Goal: Contribute content

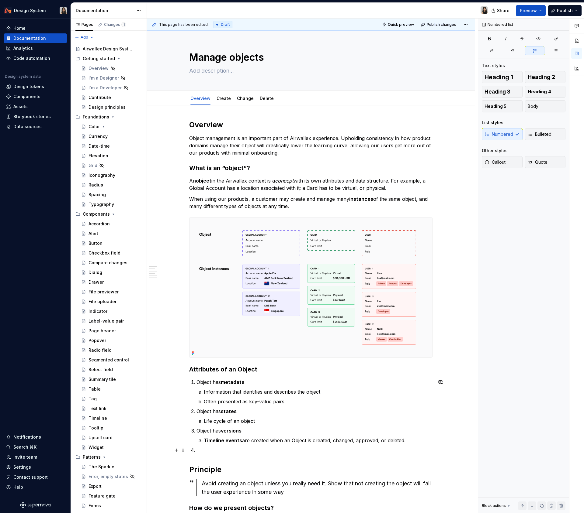
scroll to position [76, 0]
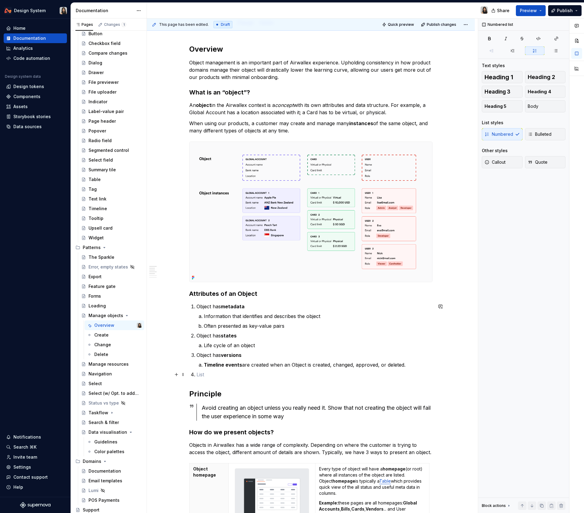
click at [263, 376] on p at bounding box center [314, 374] width 236 height 7
click at [268, 370] on ol "Object has metadata Information that identifies and describes the object Often …" at bounding box center [314, 340] width 236 height 75
click at [273, 367] on p "Timeline events are created when an Object is created, changed, approved, or de…" at bounding box center [318, 364] width 229 height 7
click at [229, 355] on strong "versions" at bounding box center [231, 355] width 21 height 6
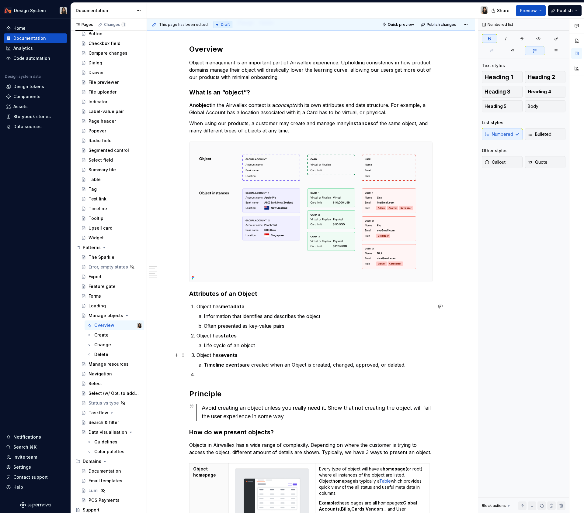
click at [229, 357] on strong "events" at bounding box center [229, 355] width 17 height 6
click at [225, 356] on strong "events" at bounding box center [229, 355] width 17 height 6
click at [233, 366] on strong "Timeline events" at bounding box center [223, 365] width 38 height 6
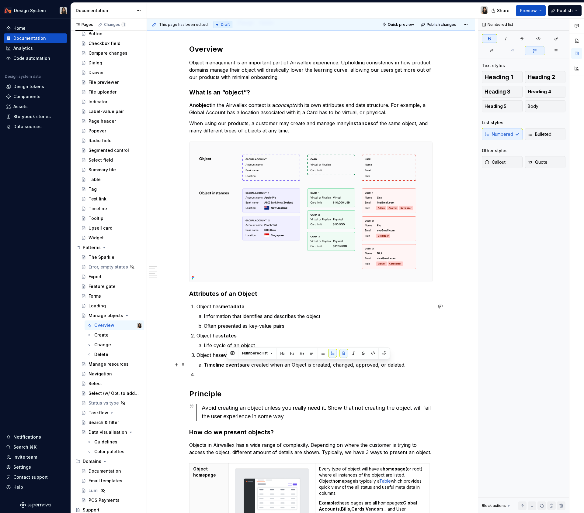
click at [215, 364] on strong "Timeline events" at bounding box center [223, 365] width 38 height 6
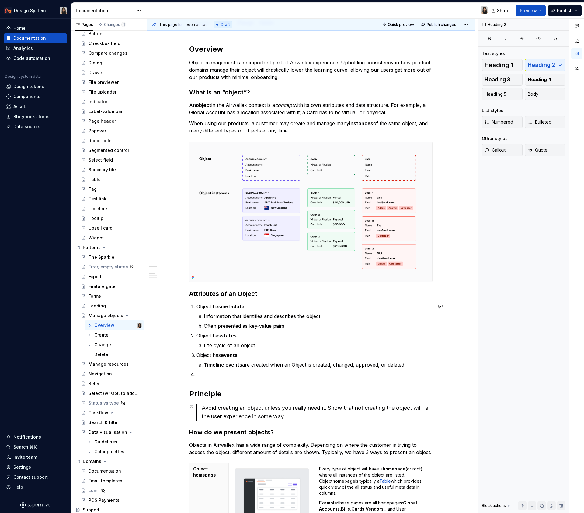
click at [273, 379] on div "Overview Object management is an important part of Airwallex experience. Uphold…" at bounding box center [310, 395] width 243 height 702
click at [233, 355] on strong "events" at bounding box center [229, 355] width 17 height 6
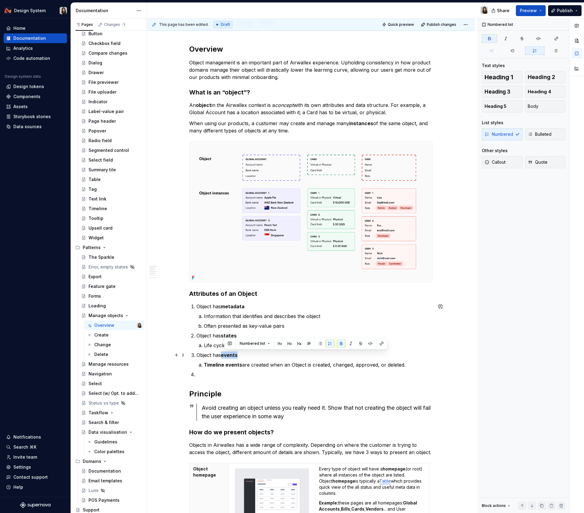
click at [233, 355] on strong "events" at bounding box center [229, 355] width 17 height 6
click at [227, 364] on strong "Timeline events" at bounding box center [223, 365] width 38 height 6
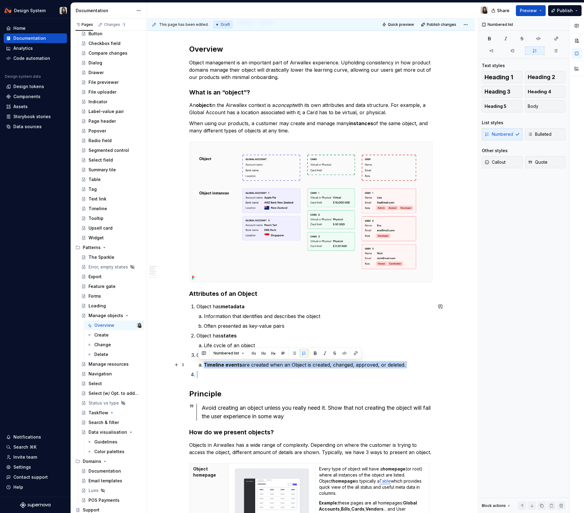
click at [227, 364] on strong "Timeline events" at bounding box center [223, 365] width 38 height 6
click at [252, 366] on p "Timeline events are created when an Object is created, changed, approved, or de…" at bounding box center [318, 364] width 229 height 7
click at [250, 365] on p "Timeline events are created when an Object is created, changed, approved, or de…" at bounding box center [318, 364] width 229 height 7
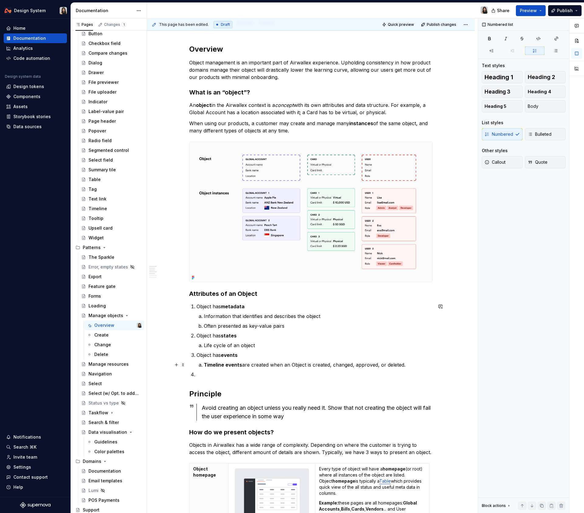
click at [219, 365] on strong "Timeline events" at bounding box center [223, 365] width 38 height 6
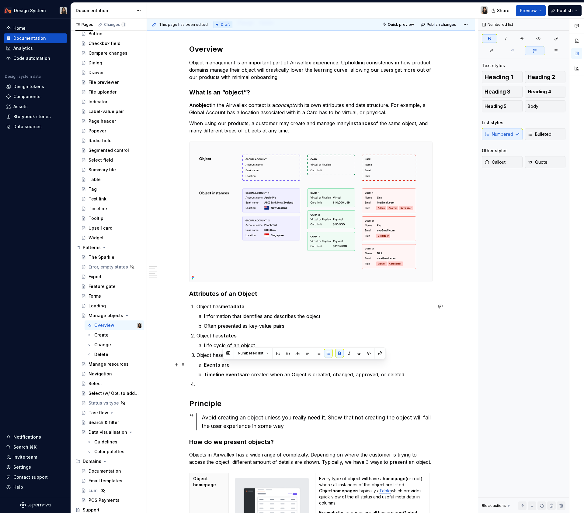
drag, startPoint x: 223, startPoint y: 365, endPoint x: 277, endPoint y: 365, distance: 53.8
click at [277, 365] on p "Events are" at bounding box center [318, 364] width 229 height 7
click at [257, 361] on p "Events are" at bounding box center [318, 364] width 229 height 7
click at [263, 365] on p "Events are time based events" at bounding box center [318, 364] width 229 height 7
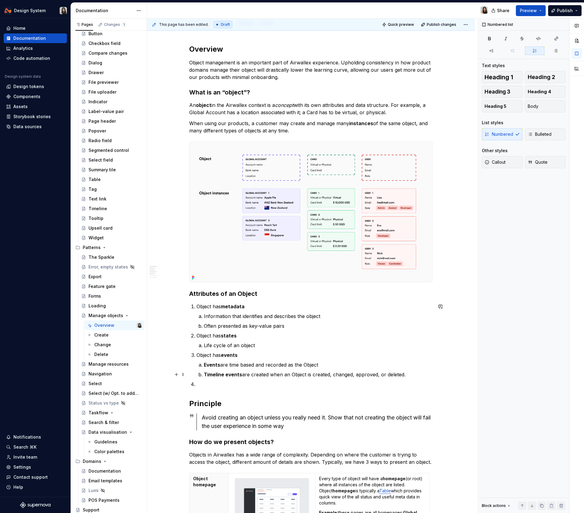
click at [266, 375] on p "Timeline events are created when an Object is created, changed, approved, or de…" at bounding box center [318, 374] width 229 height 7
click at [288, 365] on p "Events are time based and recorded as the Object" at bounding box center [318, 364] width 229 height 7
copy p "when an Object is created, changed, approved, or deleted."
click at [333, 365] on p "Events are time based and recorded when an Object is created, changed, approved…" at bounding box center [318, 364] width 229 height 7
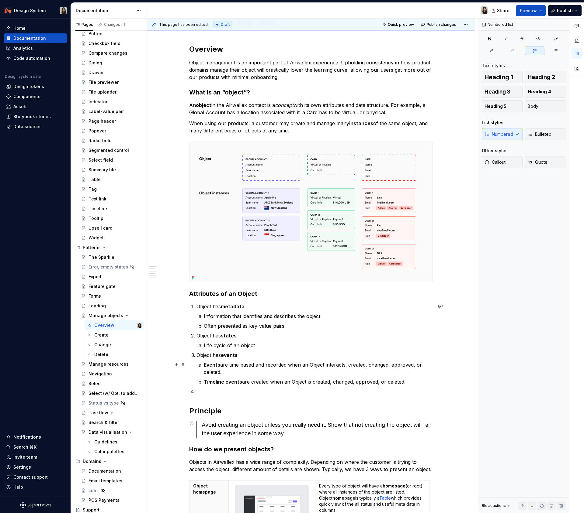
click at [310, 366] on p "Events are time based and recorded when an Object interacts. created, changed, …" at bounding box center [318, 368] width 229 height 15
click at [380, 367] on p "Events are time based and recorded when a user interacts with the Object intera…" at bounding box center [318, 368] width 229 height 15
click at [385, 363] on p "Events are time based and recorded when a user interacts with the Object intera…" at bounding box center [318, 368] width 229 height 15
click at [247, 380] on strong "Timeline events" at bounding box center [236, 382] width 38 height 6
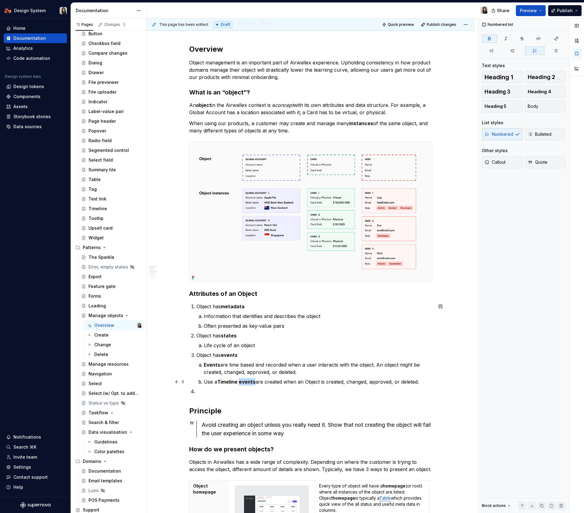
click at [247, 380] on strong "Timeline events" at bounding box center [236, 382] width 38 height 6
drag, startPoint x: 241, startPoint y: 381, endPoint x: 312, endPoint y: 381, distance: 71.4
click at [311, 381] on p "Use a Timeline to" at bounding box center [318, 381] width 229 height 7
click at [312, 381] on p "Use a Timeline to" at bounding box center [318, 381] width 229 height 7
click at [357, 384] on p "When the events is important for the user, use a Timeline to surface the events" at bounding box center [318, 381] width 229 height 7
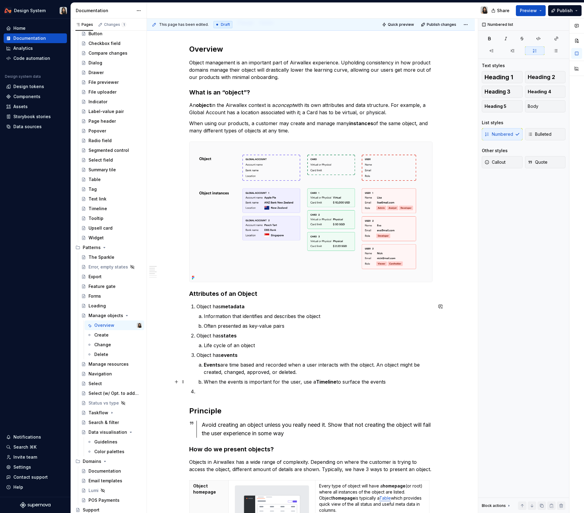
click at [357, 382] on p "When the events is important for the user, use a Timeline to surface the events" at bounding box center [318, 381] width 229 height 7
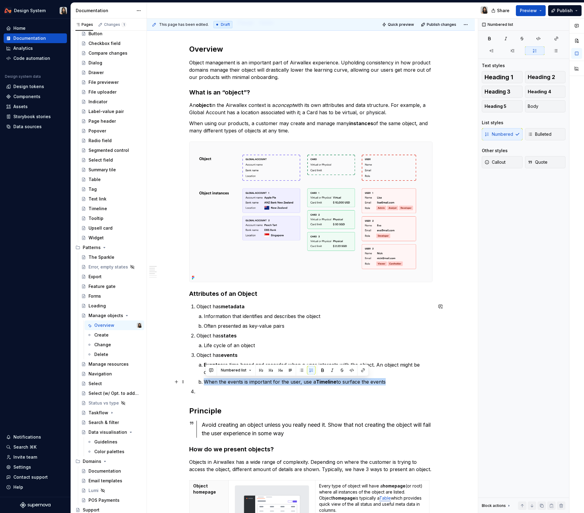
click at [357, 382] on p "When the events is important for the user, use a Timeline to surface the events" at bounding box center [318, 381] width 229 height 7
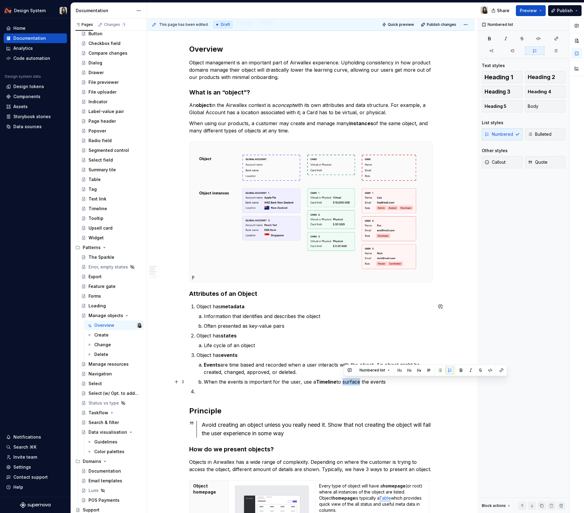
click at [357, 382] on p "When the events is important for the user, use a Timeline to surface the events" at bounding box center [318, 381] width 229 height 7
click at [329, 379] on strong "Timeline" at bounding box center [326, 382] width 20 height 6
click at [470, 373] on button "button" at bounding box center [474, 370] width 9 height 9
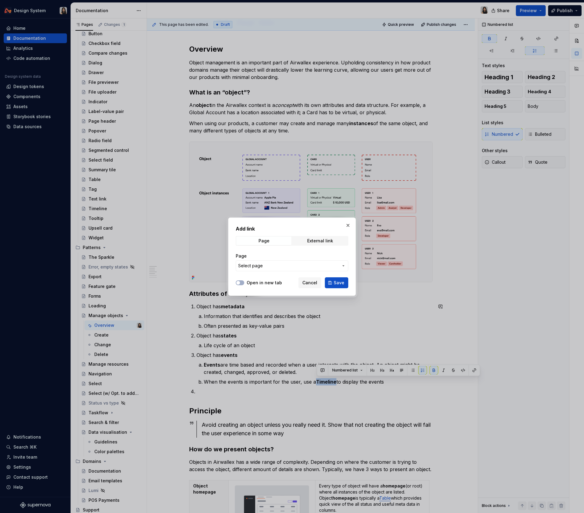
click at [291, 264] on span "Select page" at bounding box center [288, 266] width 100 height 6
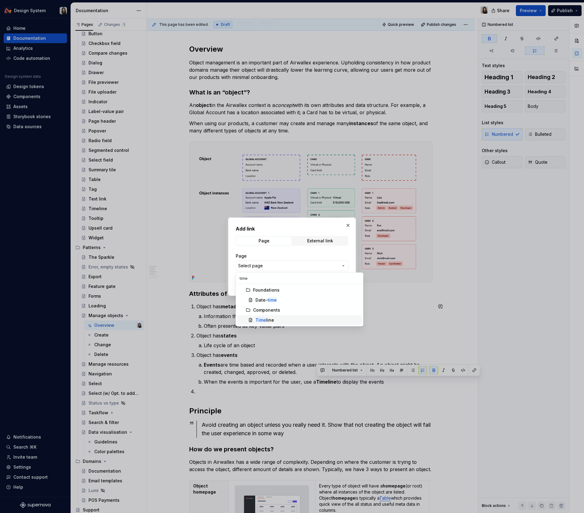
type input "time"
click at [270, 320] on div "Time line" at bounding box center [264, 320] width 19 height 6
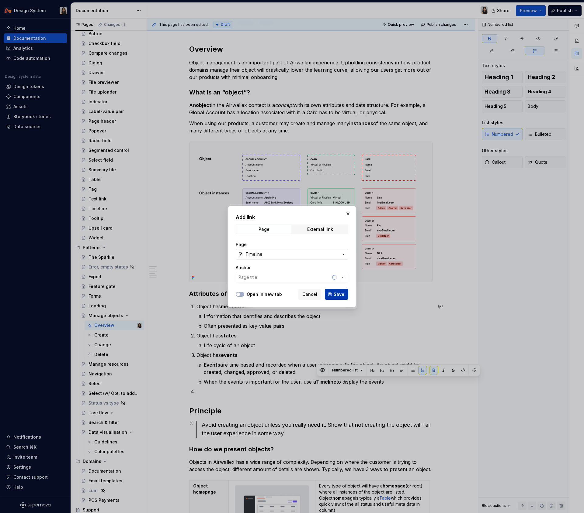
click at [339, 296] on span "Save" at bounding box center [338, 294] width 11 height 6
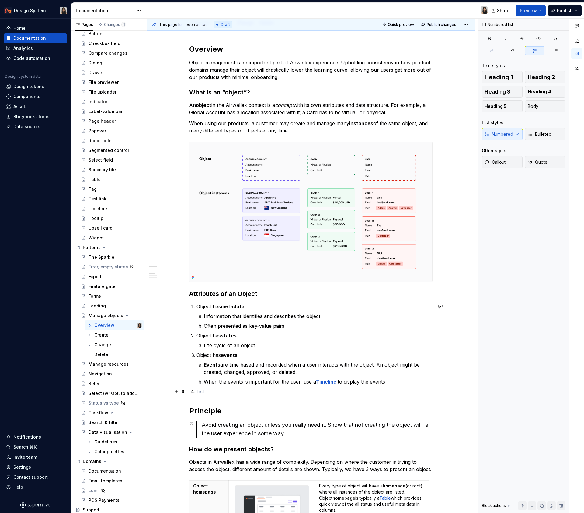
click at [323, 391] on p at bounding box center [314, 391] width 236 height 7
click at [338, 380] on p "When the events is important for the user, use a Timeline to display the events" at bounding box center [318, 381] width 229 height 7
click at [251, 326] on p "Often presented as key-value pairs" at bounding box center [318, 325] width 229 height 7
click at [276, 326] on p "Often presented as lable-value pairs" at bounding box center [318, 325] width 229 height 7
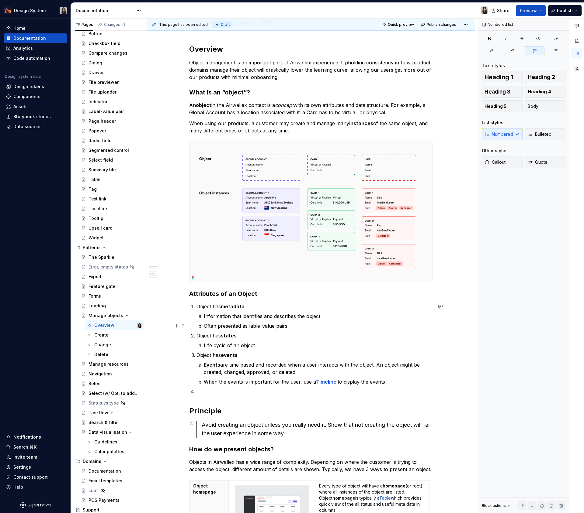
click at [257, 325] on p "Often presented as lable-value pairs" at bounding box center [318, 325] width 229 height 7
click at [261, 325] on p "Often presented as lable-value pairs" at bounding box center [318, 325] width 229 height 7
drag, startPoint x: 289, startPoint y: 325, endPoint x: 249, endPoint y: 324, distance: 40.1
click at [249, 324] on p "Often presented as label-value pairs" at bounding box center [318, 325] width 229 height 7
click at [402, 315] on button "button" at bounding box center [406, 314] width 9 height 9
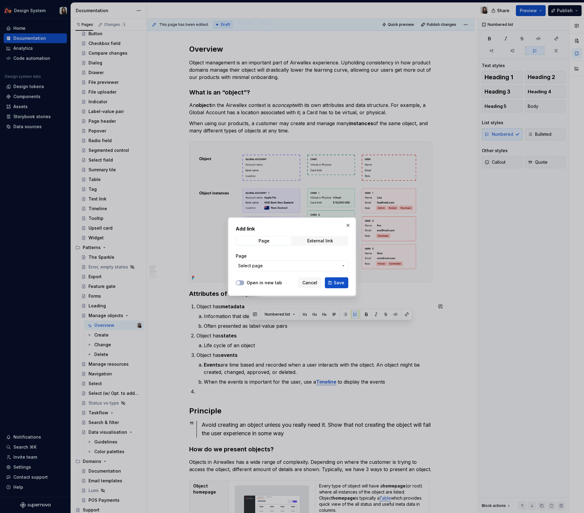
click at [321, 267] on span "Select page" at bounding box center [288, 266] width 100 height 6
type input "labe"
click at [285, 297] on div "Labe l-value pair" at bounding box center [272, 300] width 35 height 6
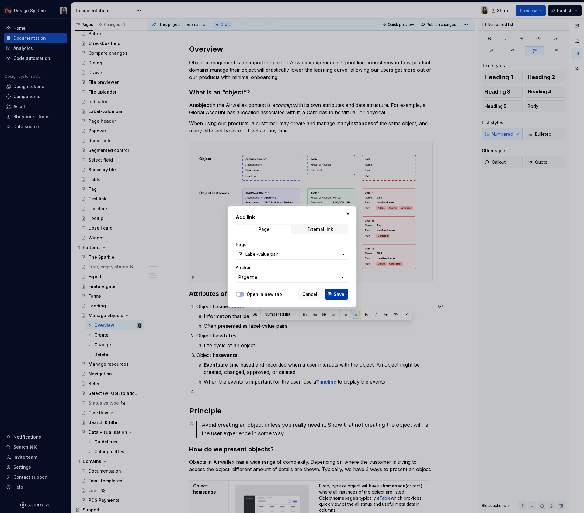
click at [337, 299] on button "Save" at bounding box center [336, 294] width 23 height 11
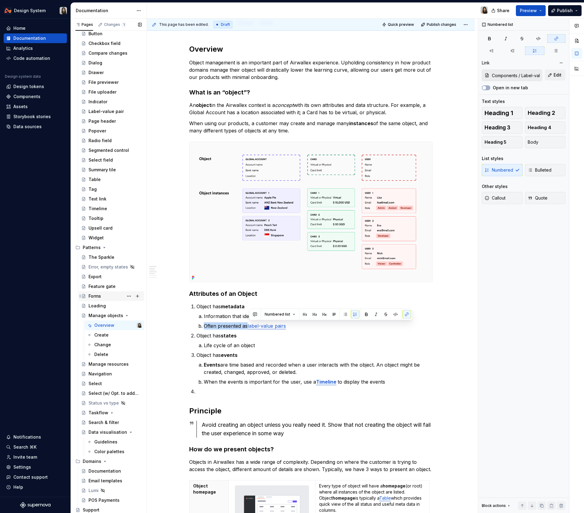
click at [114, 298] on div "Forms" at bounding box center [114, 296] width 53 height 9
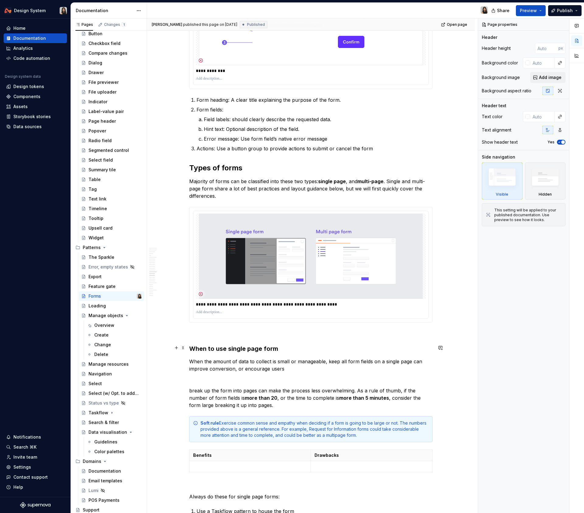
scroll to position [2898, 0]
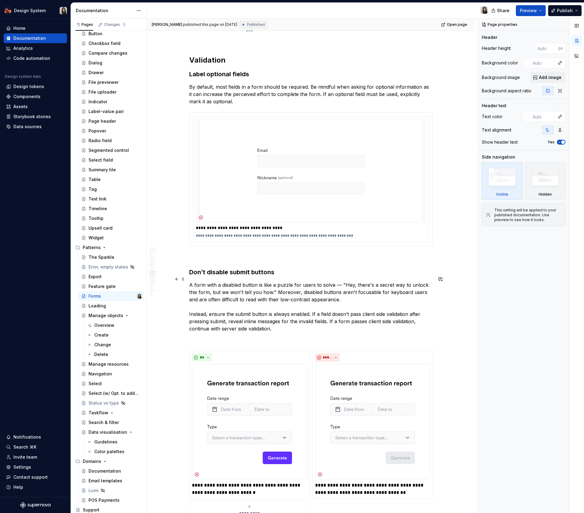
click at [307, 311] on p "A form with a disabled button is like a puzzle for users to solve — "Hey, there…" at bounding box center [310, 306] width 243 height 51
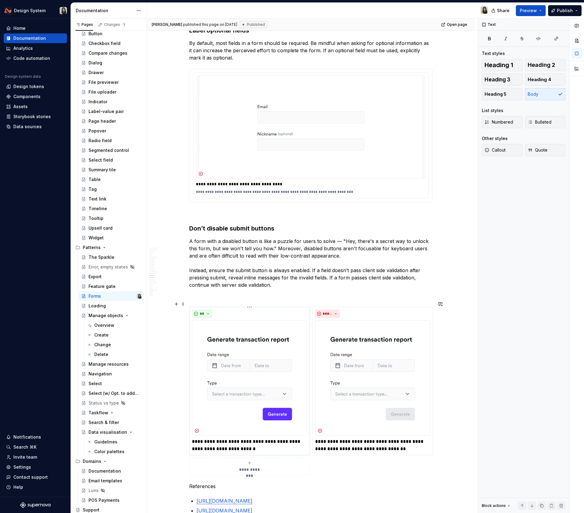
scroll to position [3017, 0]
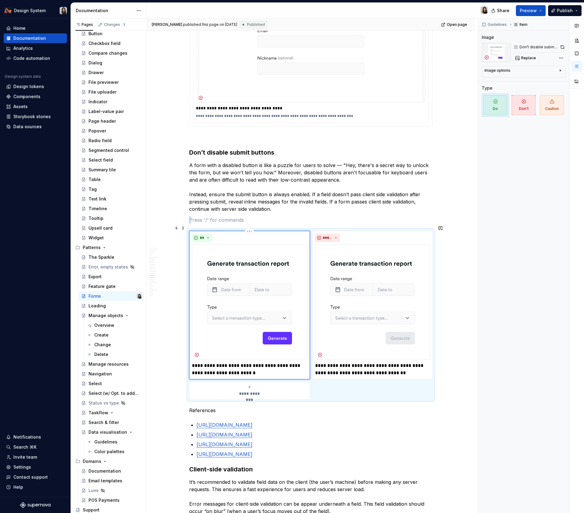
click at [286, 354] on div "**********" at bounding box center [249, 305] width 115 height 143
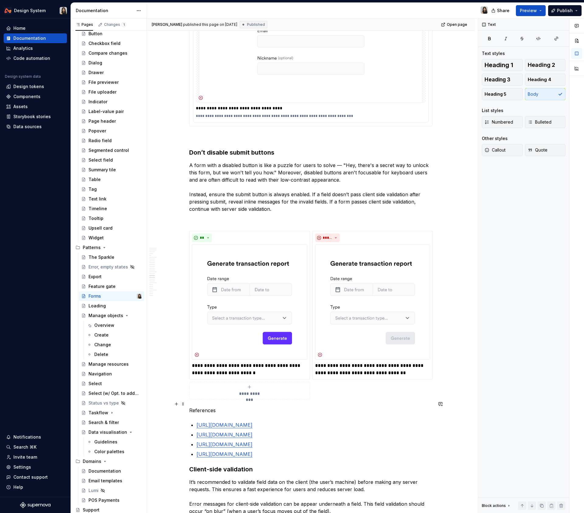
click at [205, 407] on p "References" at bounding box center [310, 410] width 243 height 7
click at [419, 451] on p "[URL][DOMAIN_NAME]" at bounding box center [314, 454] width 236 height 7
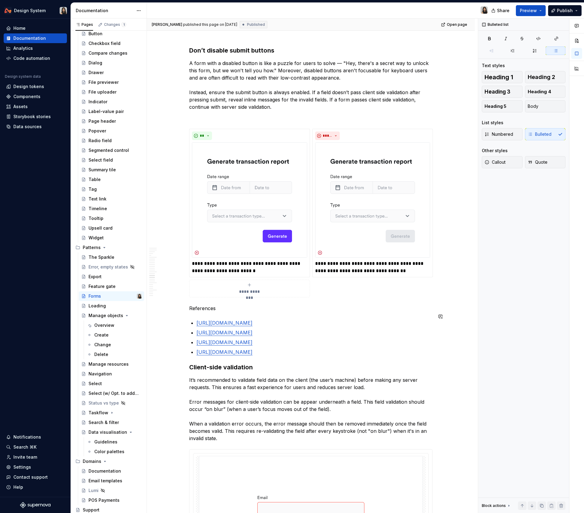
scroll to position [3121, 0]
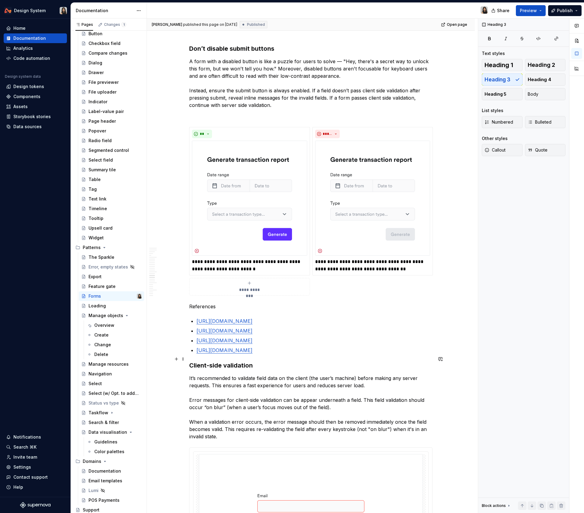
click at [256, 361] on h3 "Client-side validation" at bounding box center [310, 365] width 243 height 9
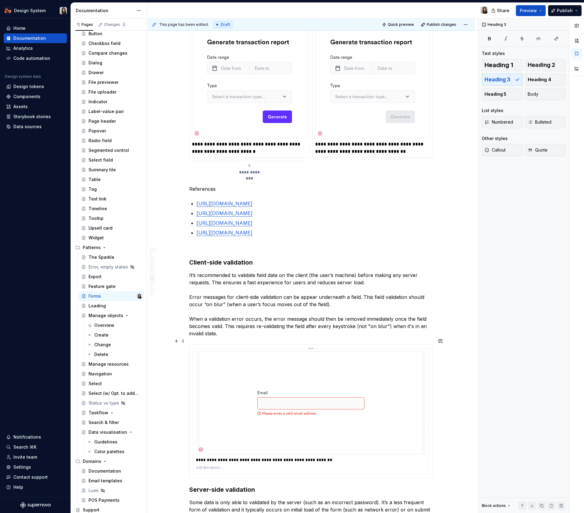
scroll to position [3239, 0]
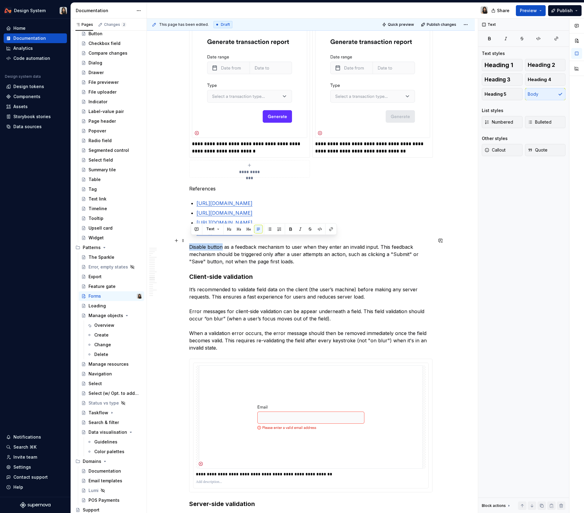
drag, startPoint x: 191, startPoint y: 240, endPoint x: 223, endPoint y: 240, distance: 32.5
click at [223, 243] on p "Disable button as a feedback mechanism to user when they enter an invalid input…" at bounding box center [310, 254] width 243 height 22
type textarea "*"
click at [267, 244] on p "Use Disable button as a feedback mechanism to user when they enter an invalid i…" at bounding box center [310, 254] width 243 height 22
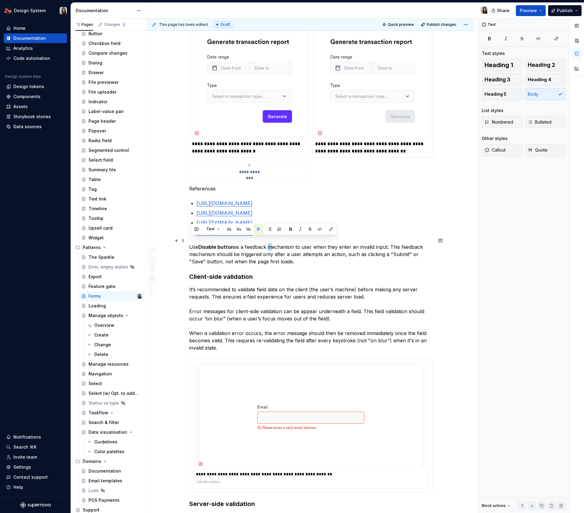
click at [267, 244] on p "Use Disable button as a feedback mechanism to user when they enter an invalid i…" at bounding box center [310, 254] width 243 height 22
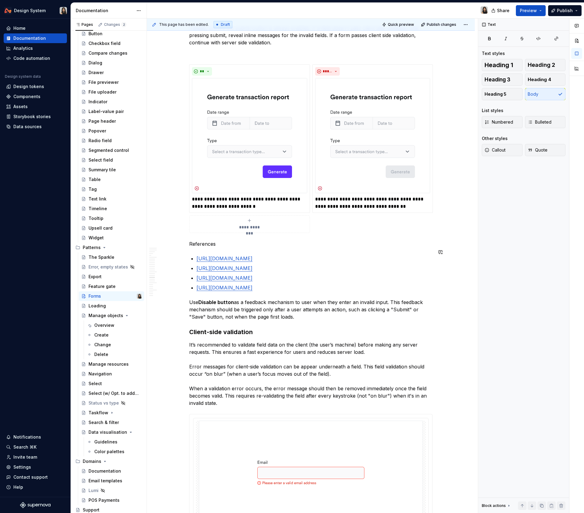
scroll to position [3183, 0]
click at [357, 299] on p "Use Disable button as a feedback mechanism to user when they enter an invalid i…" at bounding box center [310, 310] width 243 height 22
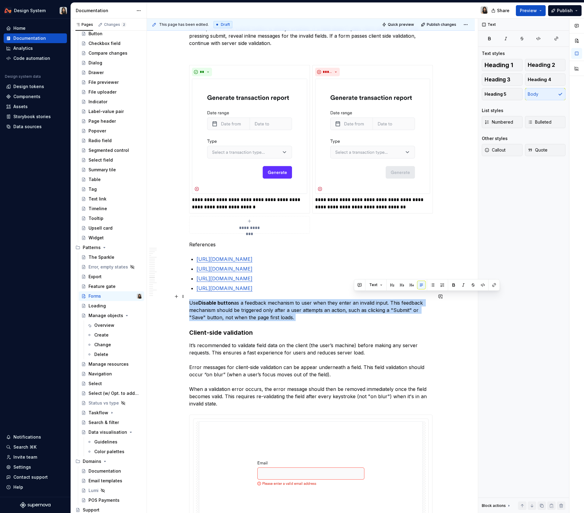
click at [357, 299] on p "Use Disable button as a feedback mechanism to user when they enter an invalid i…" at bounding box center [310, 310] width 243 height 22
click at [229, 310] on p "Use Disable button as a feedback mechanism to user when they enter an invalid i…" at bounding box center [310, 310] width 243 height 22
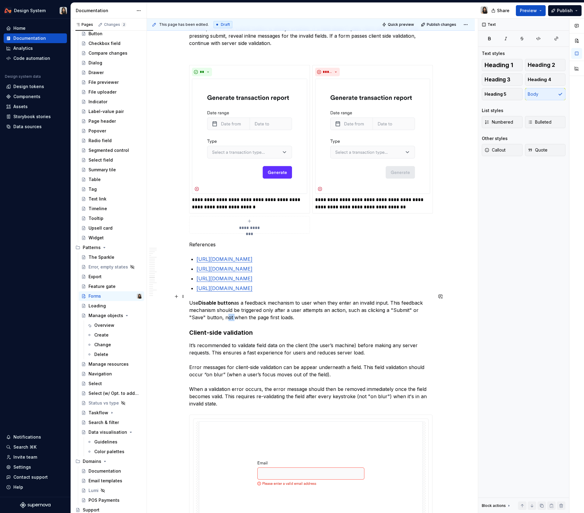
click at [229, 310] on p "Use Disable button as a feedback mechanism to user when they enter an invalid i…" at bounding box center [310, 310] width 243 height 22
click at [284, 311] on p "Use Disable button as a feedback mechanism to user when they enter an invalid i…" at bounding box center [310, 310] width 243 height 22
click at [326, 312] on p "Use Disable button as a feedback mechanism to user when they enter an invalid i…" at bounding box center [310, 310] width 243 height 22
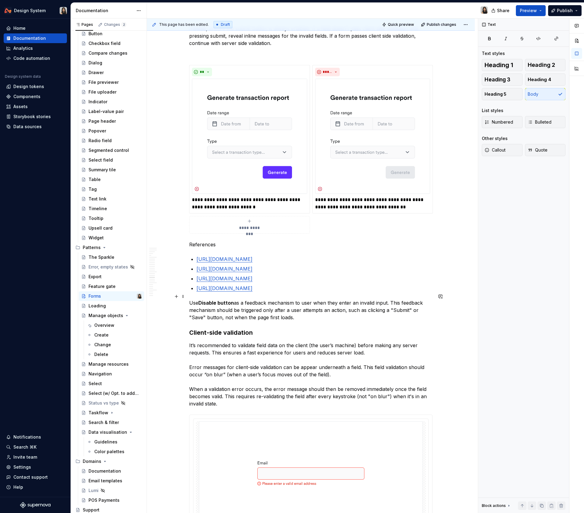
click at [291, 302] on p "Use Disable button as a feedback mechanism to user when they enter an invalid i…" at bounding box center [310, 310] width 243 height 22
copy p "Use Disable button as a feedback mechanism to user when they enter an invalid i…"
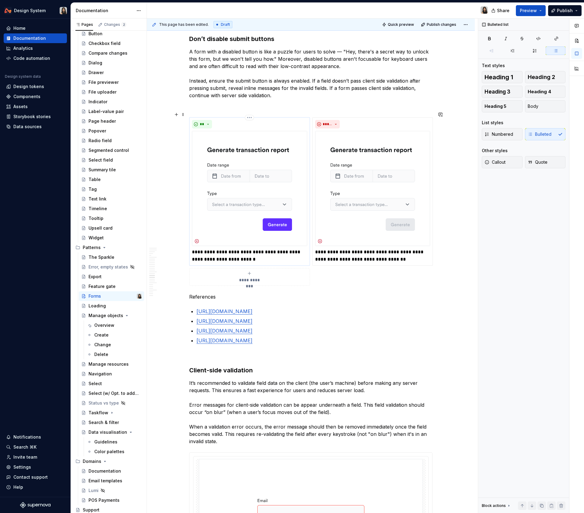
scroll to position [3123, 0]
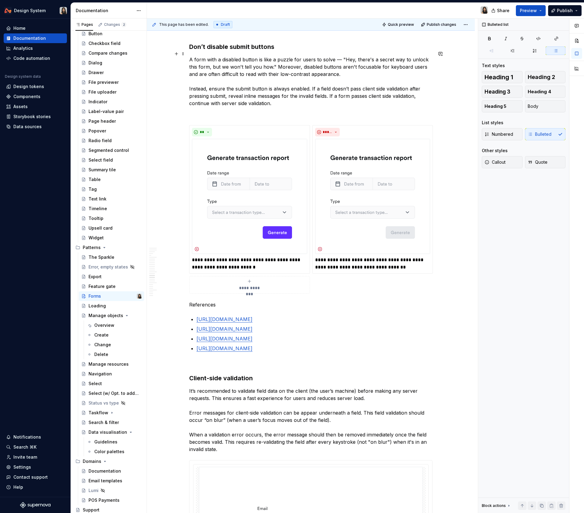
click at [308, 96] on p "A form with a disabled button is like a puzzle for users to solve — "Hey, there…" at bounding box center [310, 81] width 243 height 51
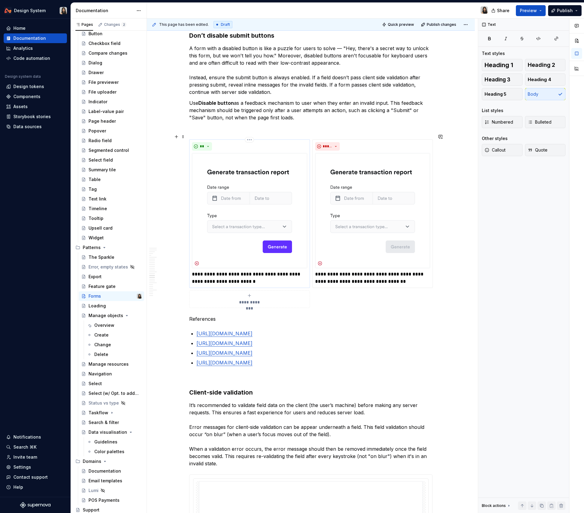
scroll to position [3135, 0]
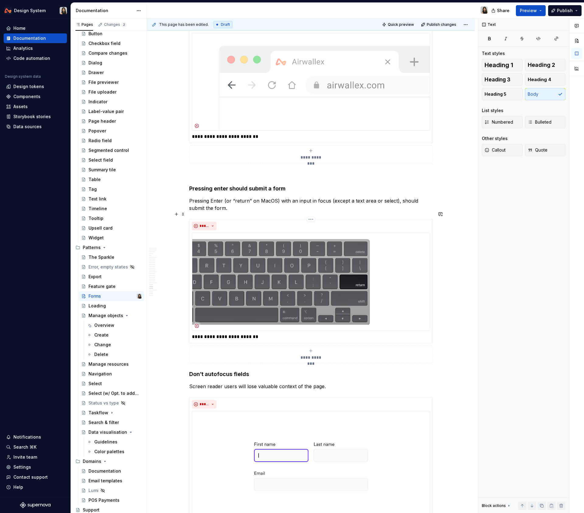
scroll to position [4318, 0]
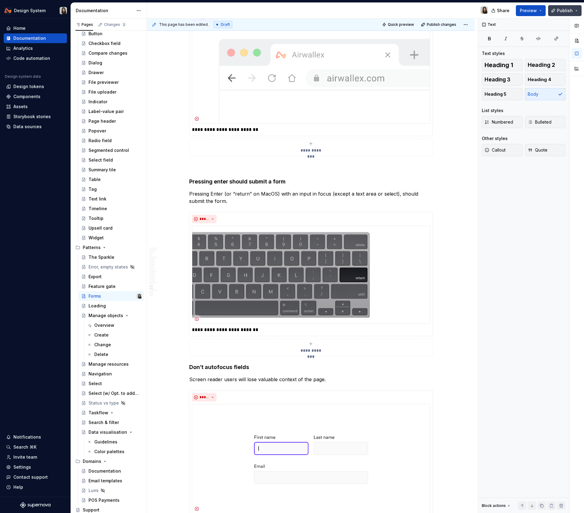
click at [564, 12] on span "Publish" at bounding box center [564, 11] width 16 height 6
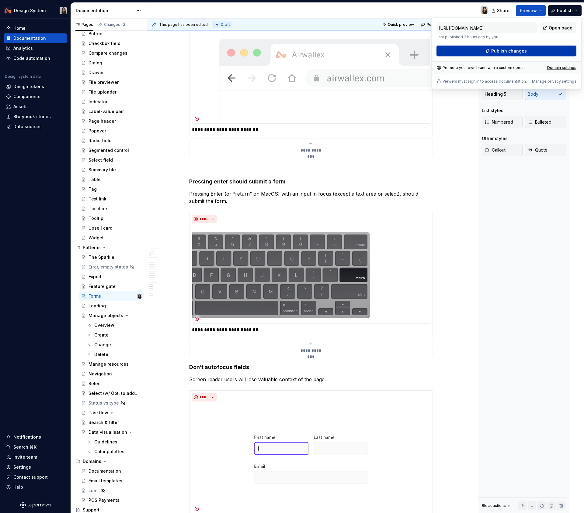
click at [493, 54] on button "Publish changes" at bounding box center [506, 51] width 140 height 11
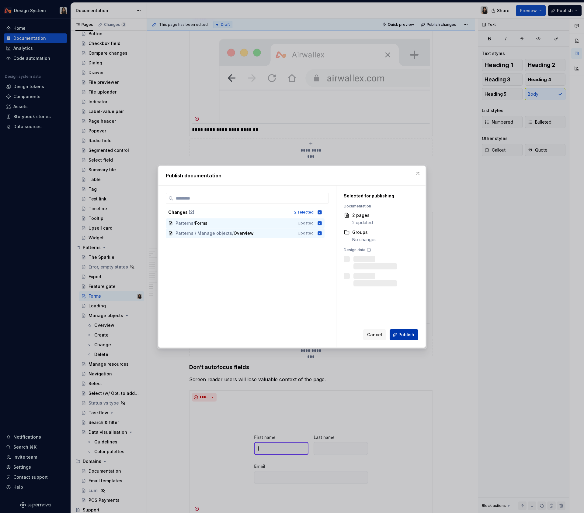
click at [415, 335] on button "Publish" at bounding box center [403, 334] width 29 height 11
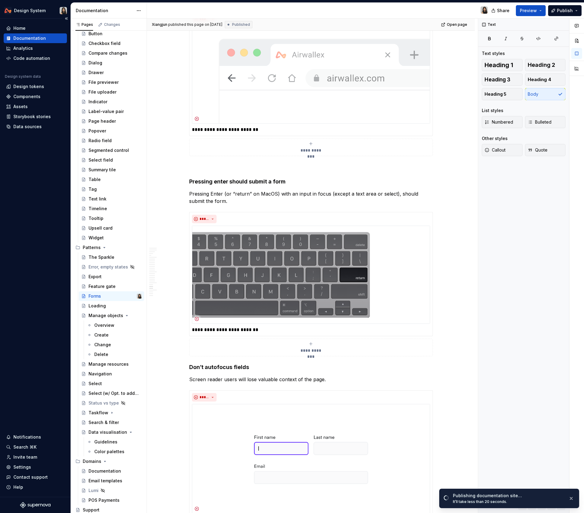
type textarea "*"
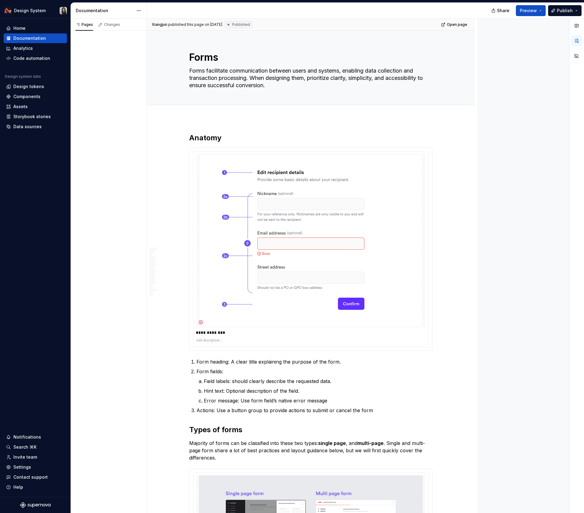
type textarea "*"
